Goal: Task Accomplishment & Management: Use online tool/utility

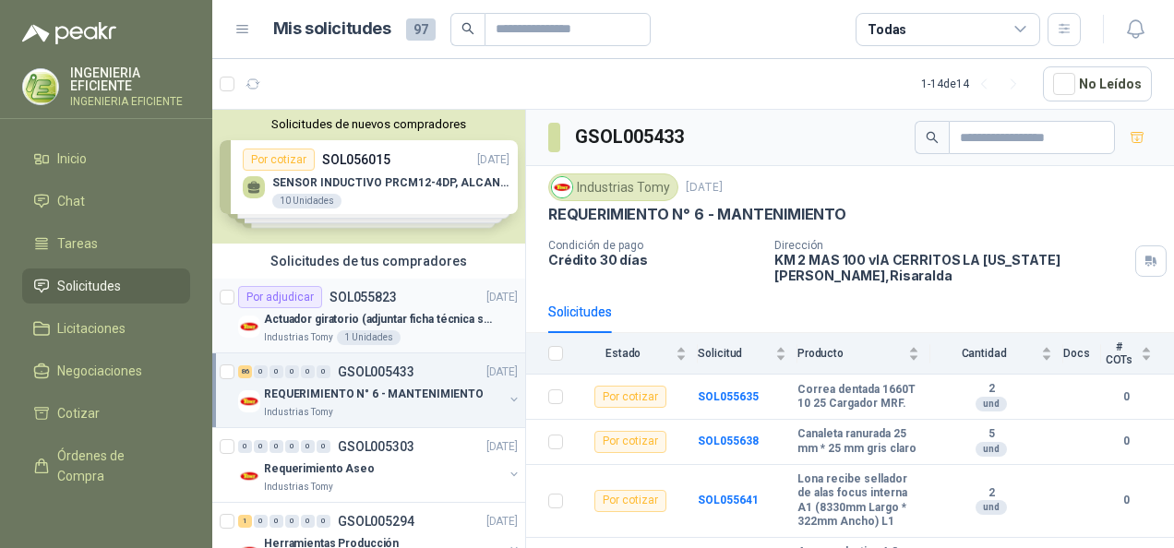
click at [436, 327] on div "Actuador giratorio (adjuntar ficha técnica si es diferente a festo)" at bounding box center [391, 319] width 254 height 22
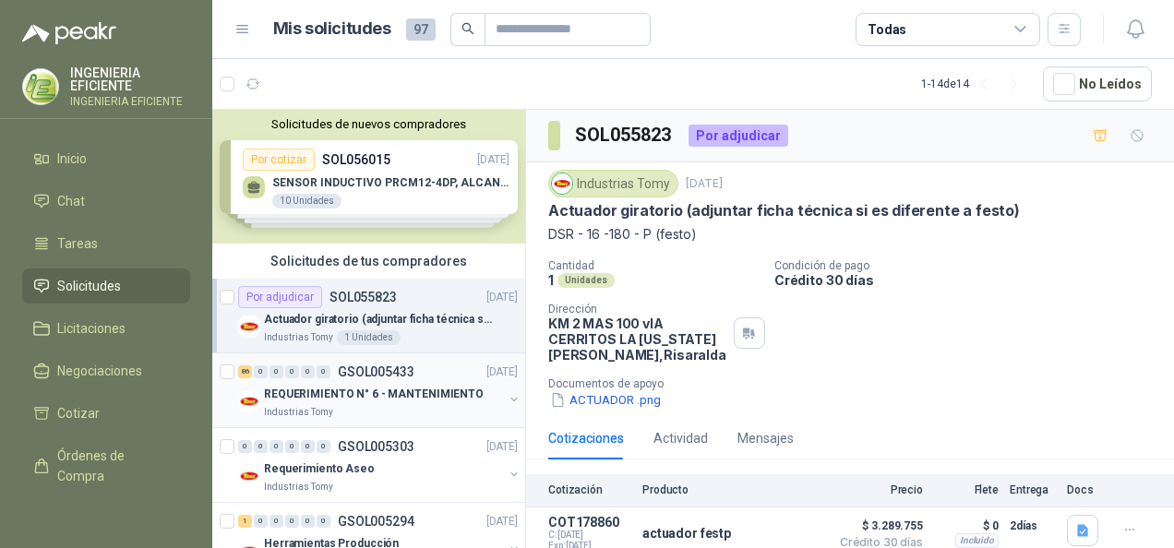
click at [427, 391] on p "REQUERIMIENTO N° 6 - MANTENIMIENTO" at bounding box center [374, 395] width 220 height 18
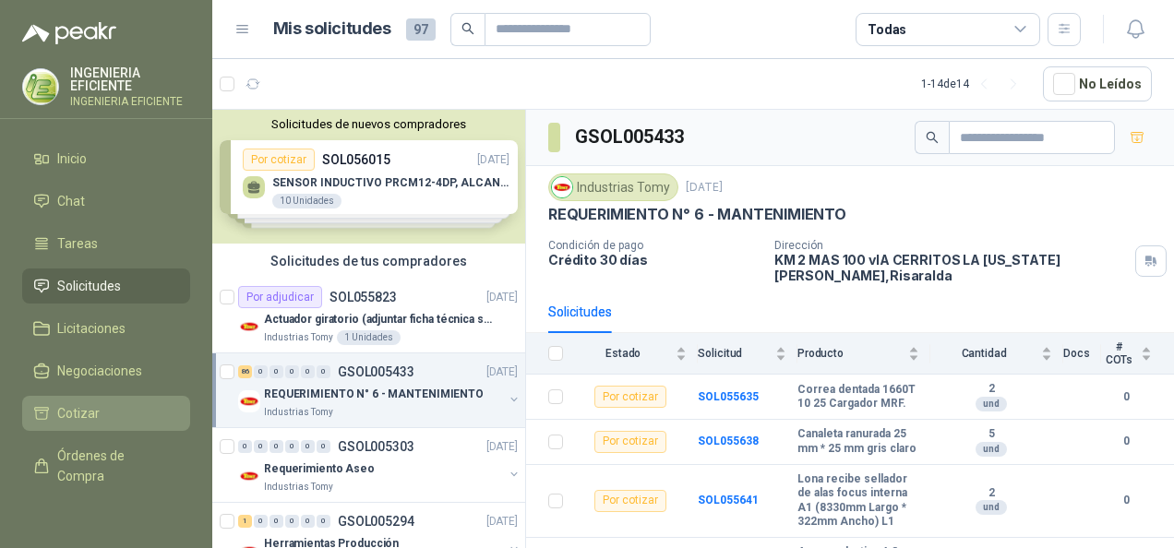
click at [54, 409] on li "Cotizar" at bounding box center [106, 413] width 146 height 20
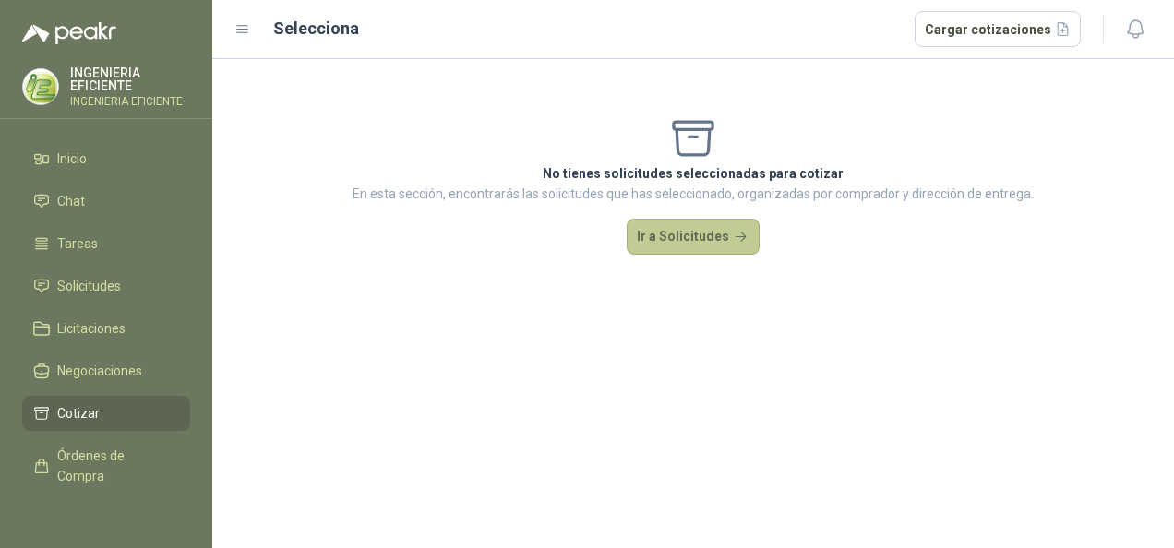
click at [725, 236] on button "Ir a Solicitudes" at bounding box center [692, 237] width 133 height 37
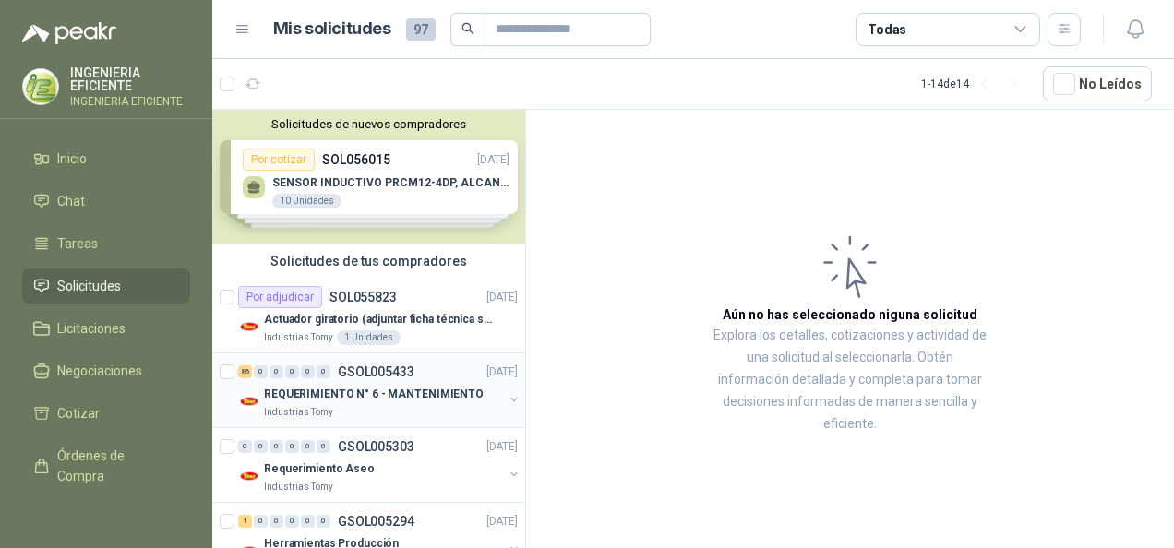
click at [482, 419] on div "86 0 0 0 0 0 GSOL005433 [DATE] REQUERIMIENTO N° 6 - MANTENIMIENTO Industrias To…" at bounding box center [368, 390] width 313 height 75
drag, startPoint x: 332, startPoint y: 337, endPoint x: 332, endPoint y: 352, distance: 14.8
click at [337, 337] on div "1 Unidades" at bounding box center [369, 337] width 64 height 15
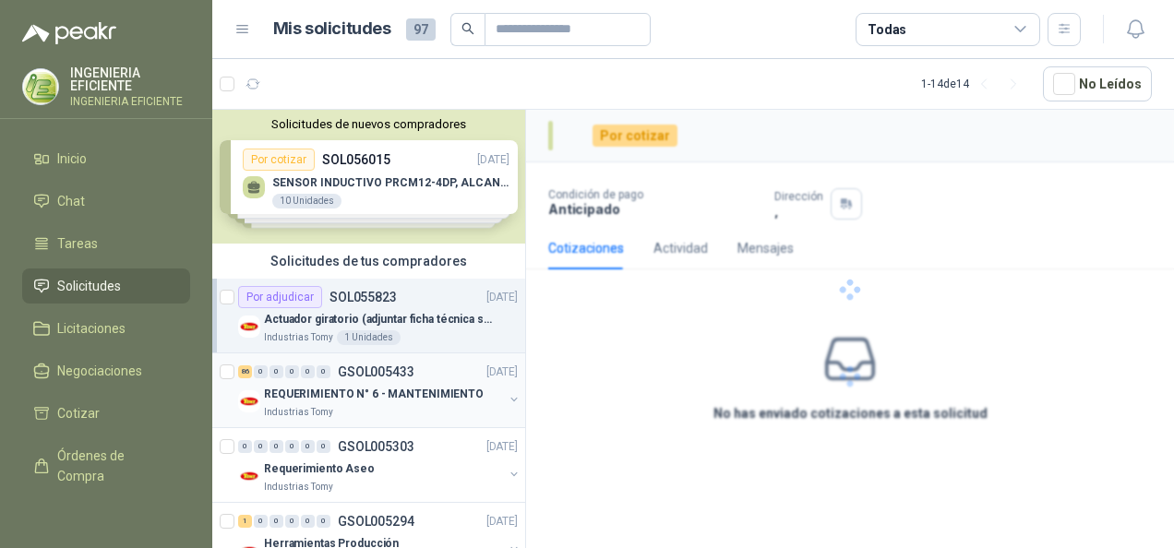
click at [304, 405] on p "Industrias Tomy" at bounding box center [298, 412] width 69 height 15
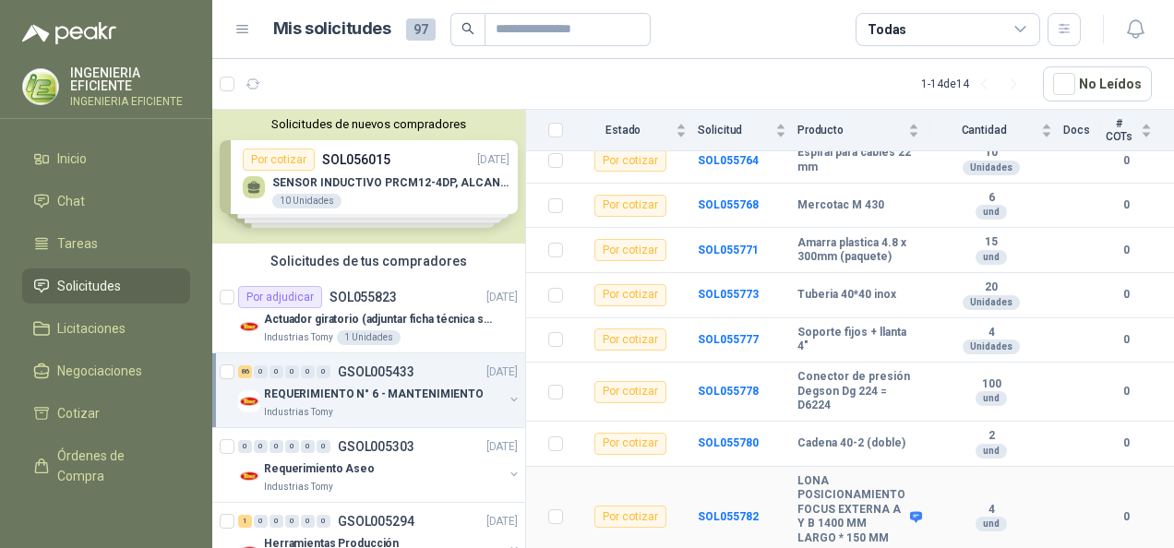
scroll to position [3412, 0]
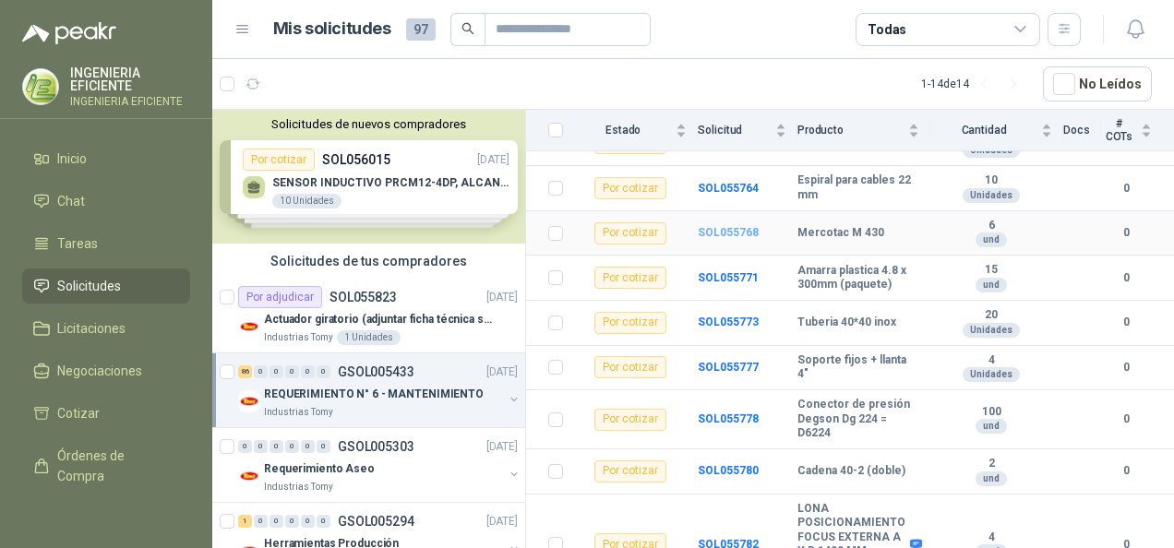
click at [745, 239] on b "SOL055768" at bounding box center [727, 232] width 61 height 13
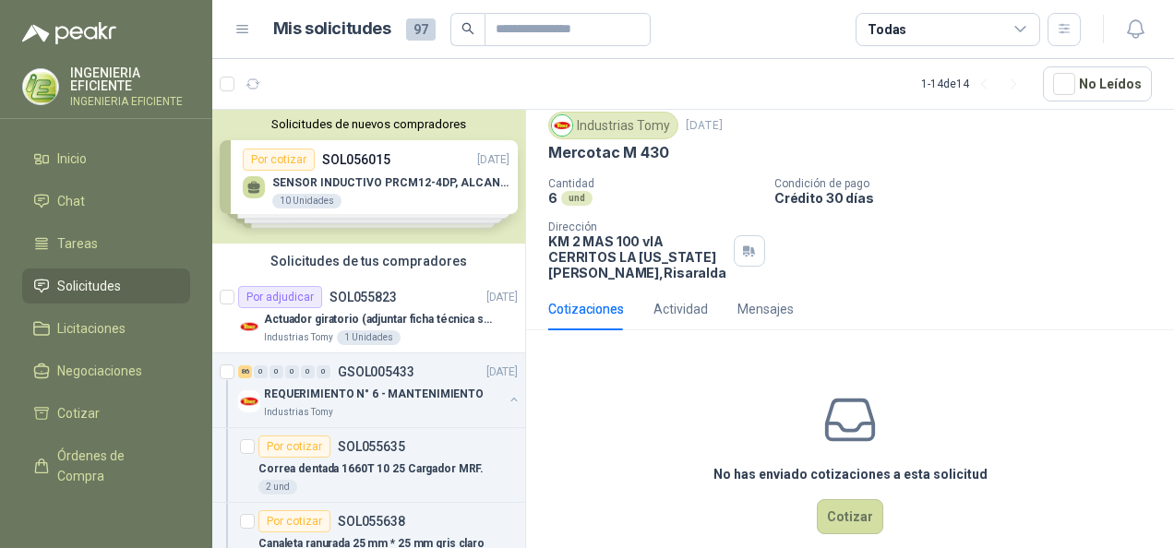
scroll to position [83, 0]
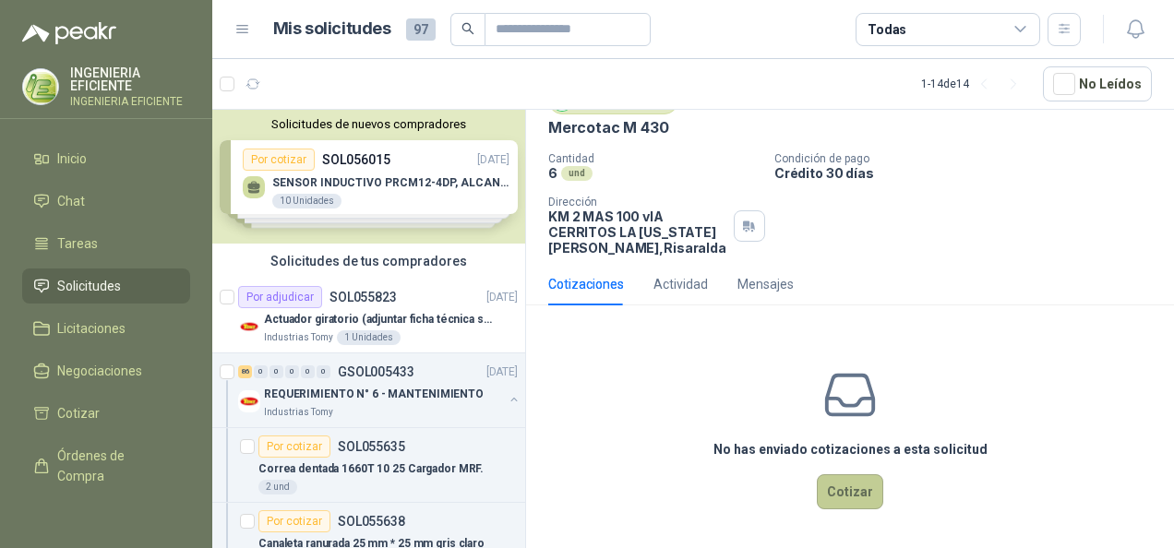
click at [864, 496] on button "Cotizar" at bounding box center [850, 491] width 66 height 35
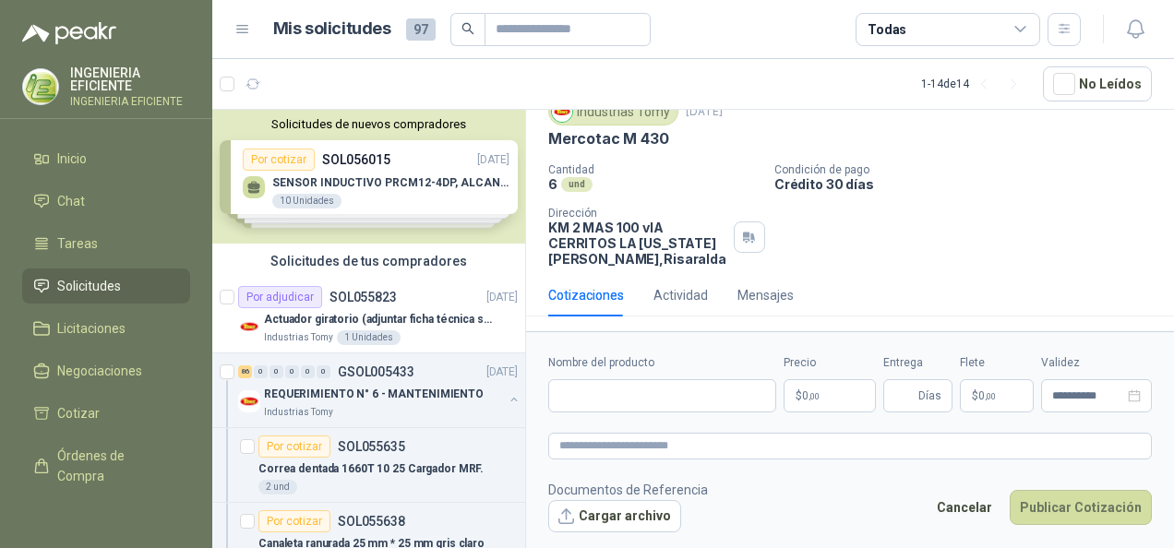
scroll to position [70, 0]
click at [603, 519] on button "Cargar archivo" at bounding box center [614, 516] width 133 height 33
click at [678, 400] on input "Nombre del producto" at bounding box center [662, 395] width 228 height 33
type input "**********"
click at [814, 402] on p "$ 0 ,00" at bounding box center [829, 395] width 92 height 33
